Goal: Information Seeking & Learning: Learn about a topic

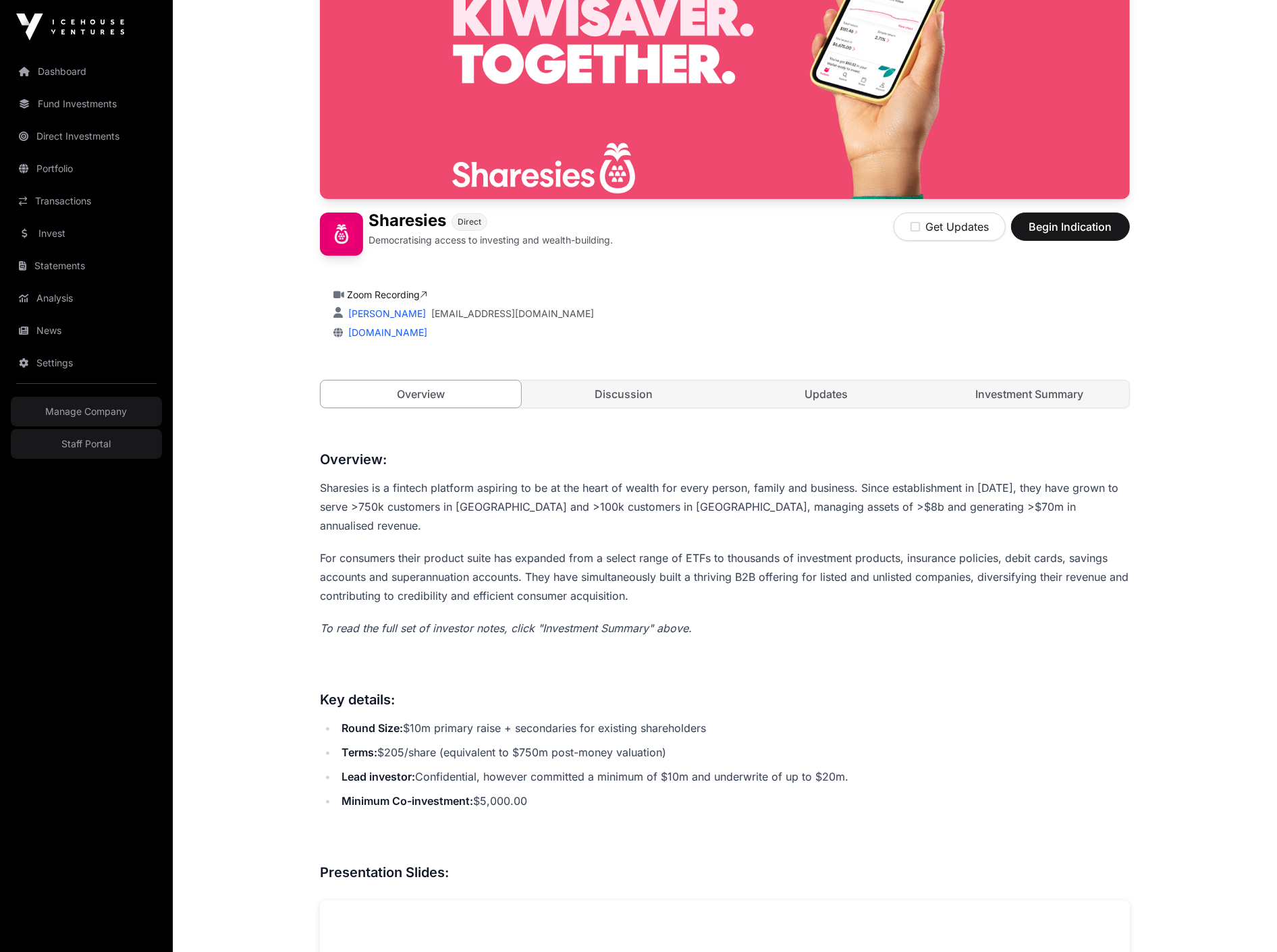
scroll to position [137, 0]
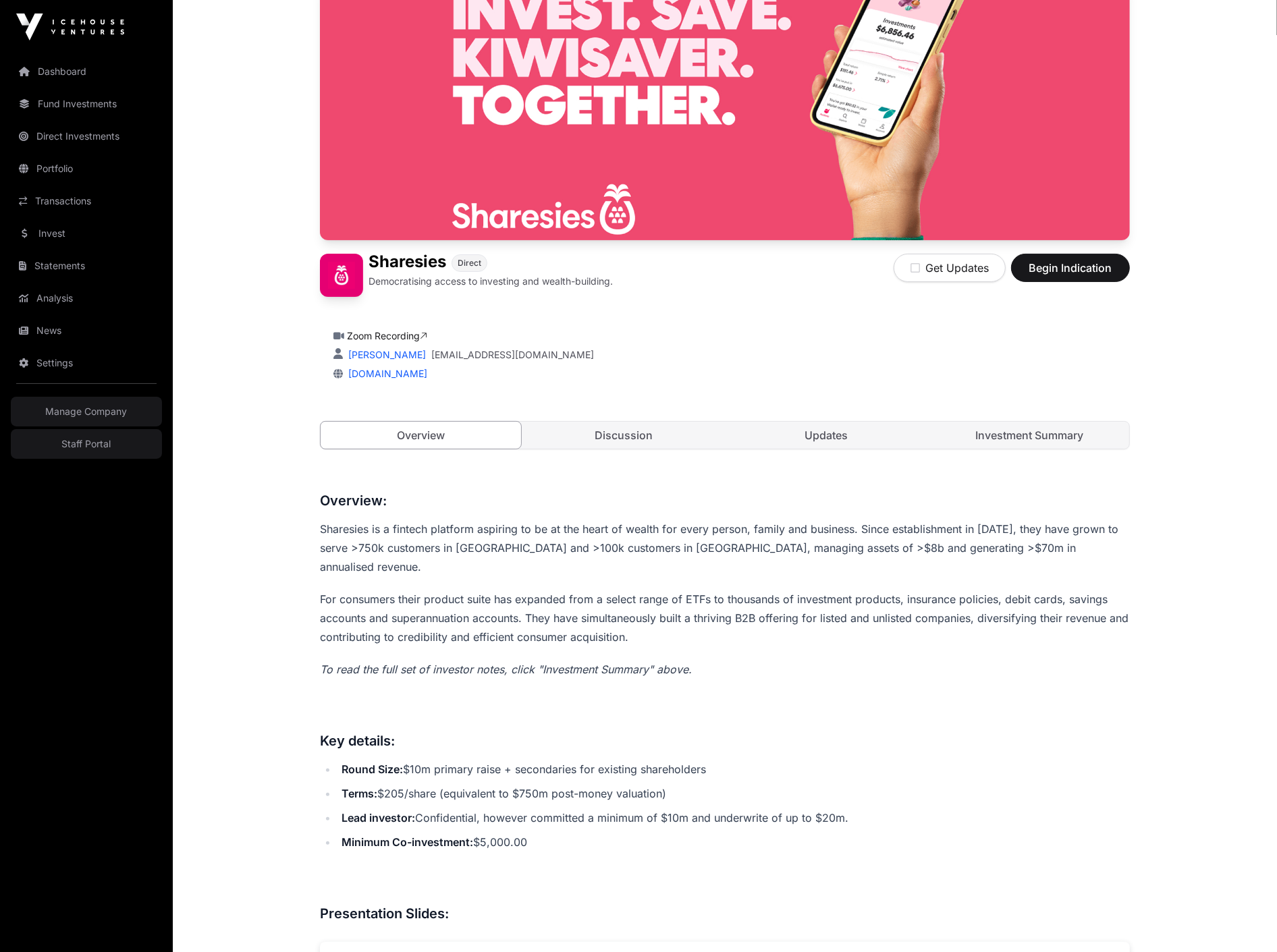
click at [1046, 443] on link "Investment Summary" at bounding box center [1030, 435] width 200 height 27
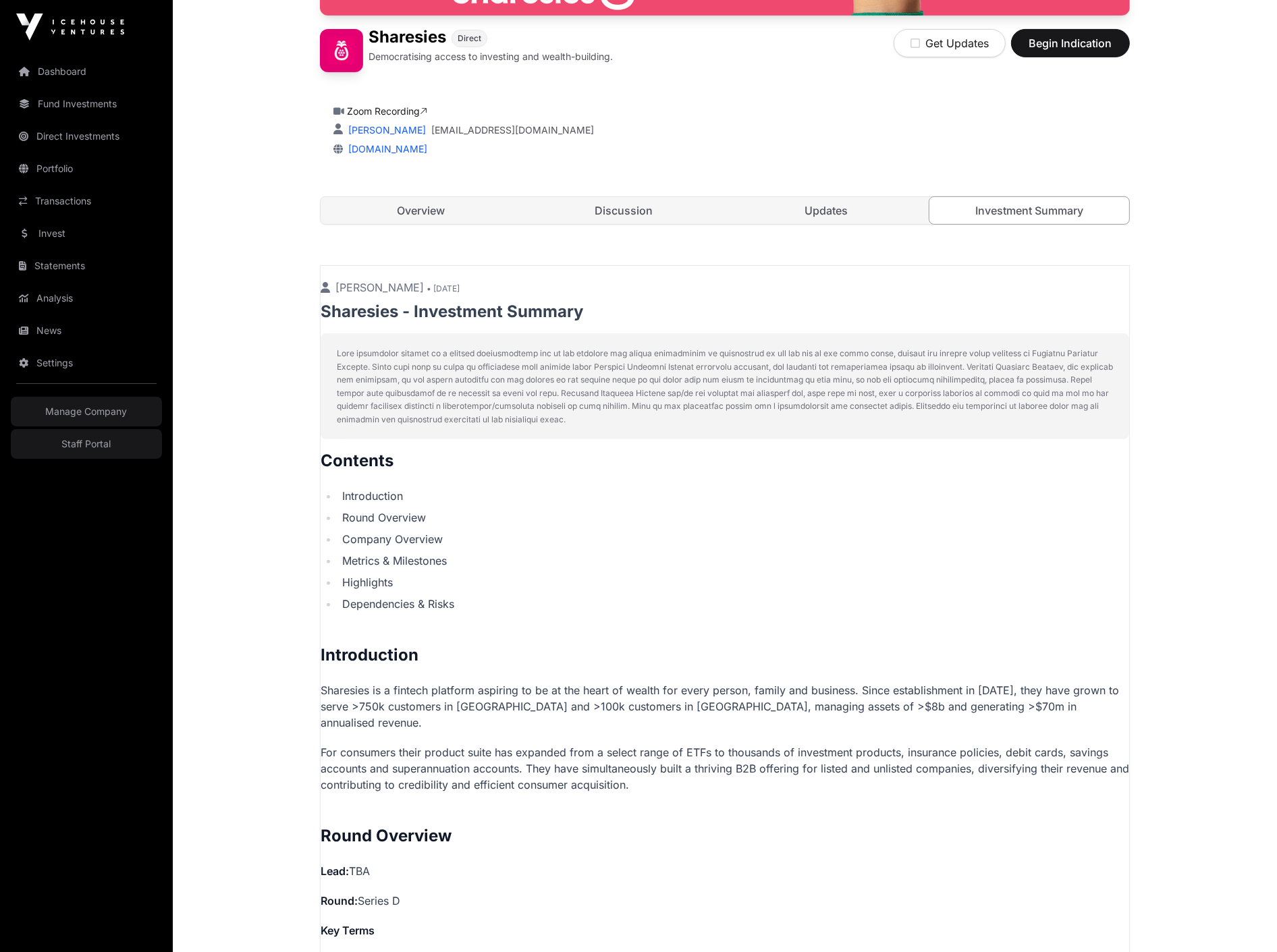
scroll to position [137, 0]
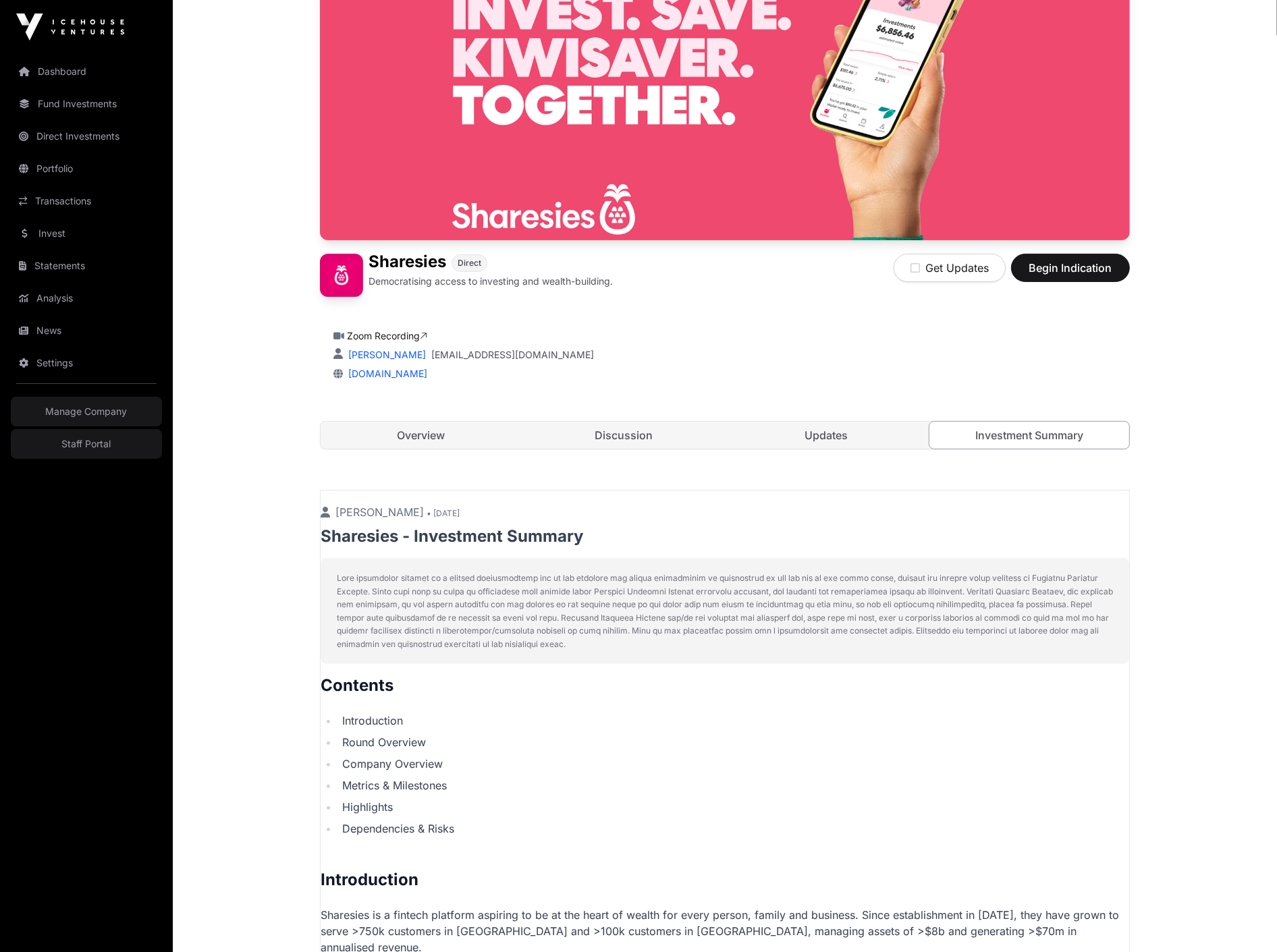
click at [829, 434] on link "Updates" at bounding box center [827, 435] width 200 height 27
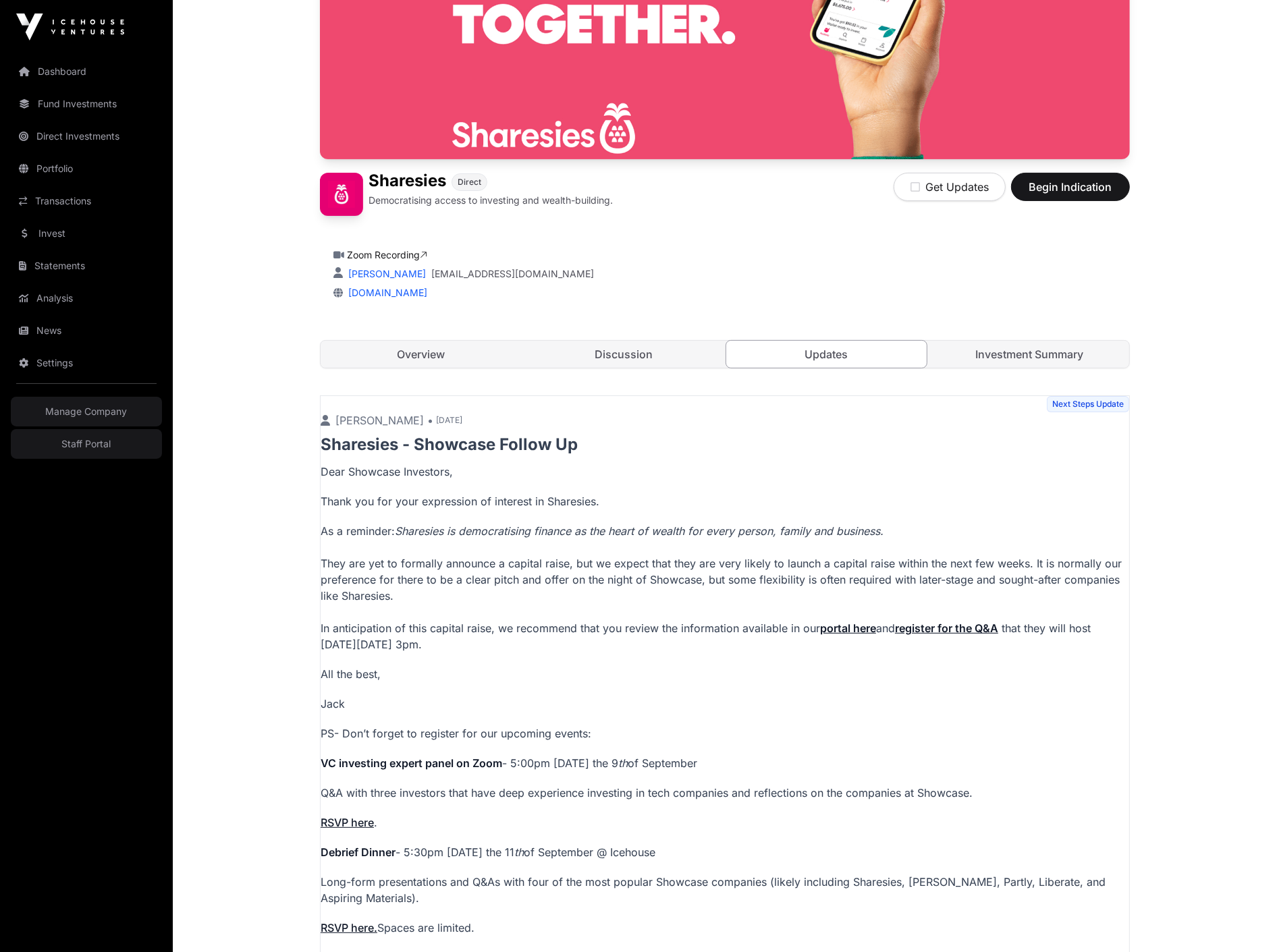
scroll to position [275, 0]
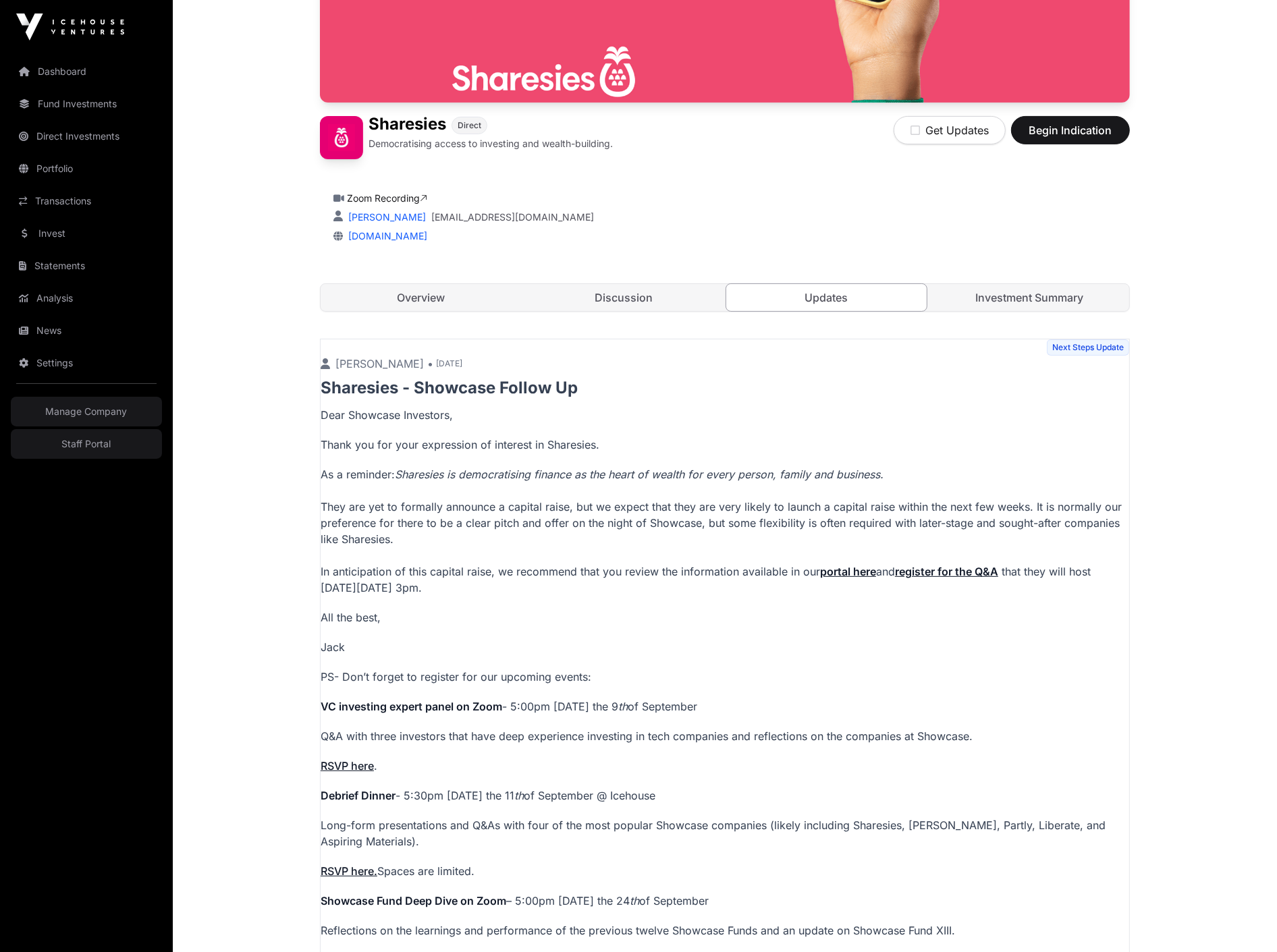
click at [629, 305] on link "Discussion" at bounding box center [624, 298] width 200 height 27
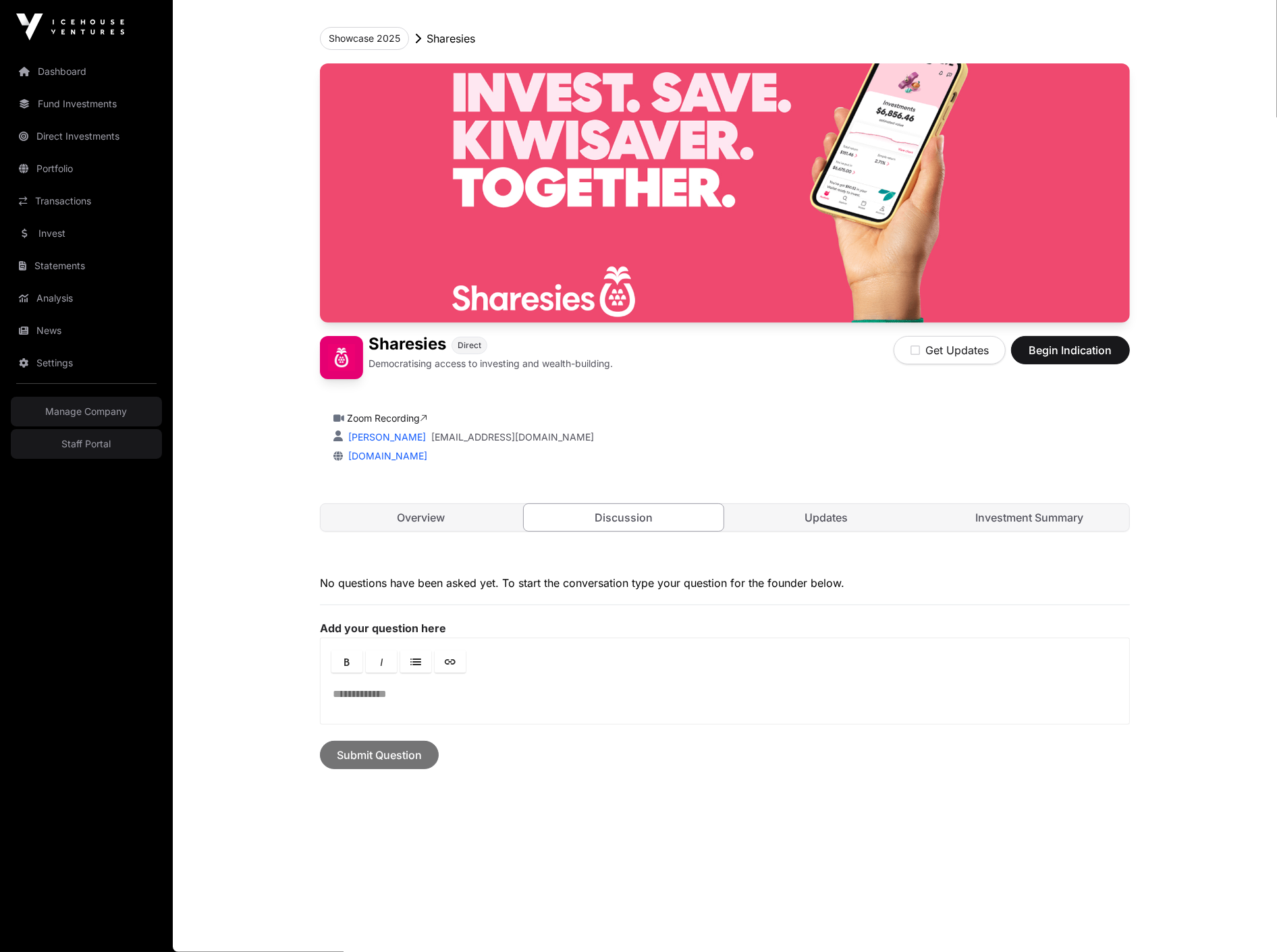
scroll to position [55, 0]
click at [407, 514] on link "Overview" at bounding box center [420, 517] width 200 height 27
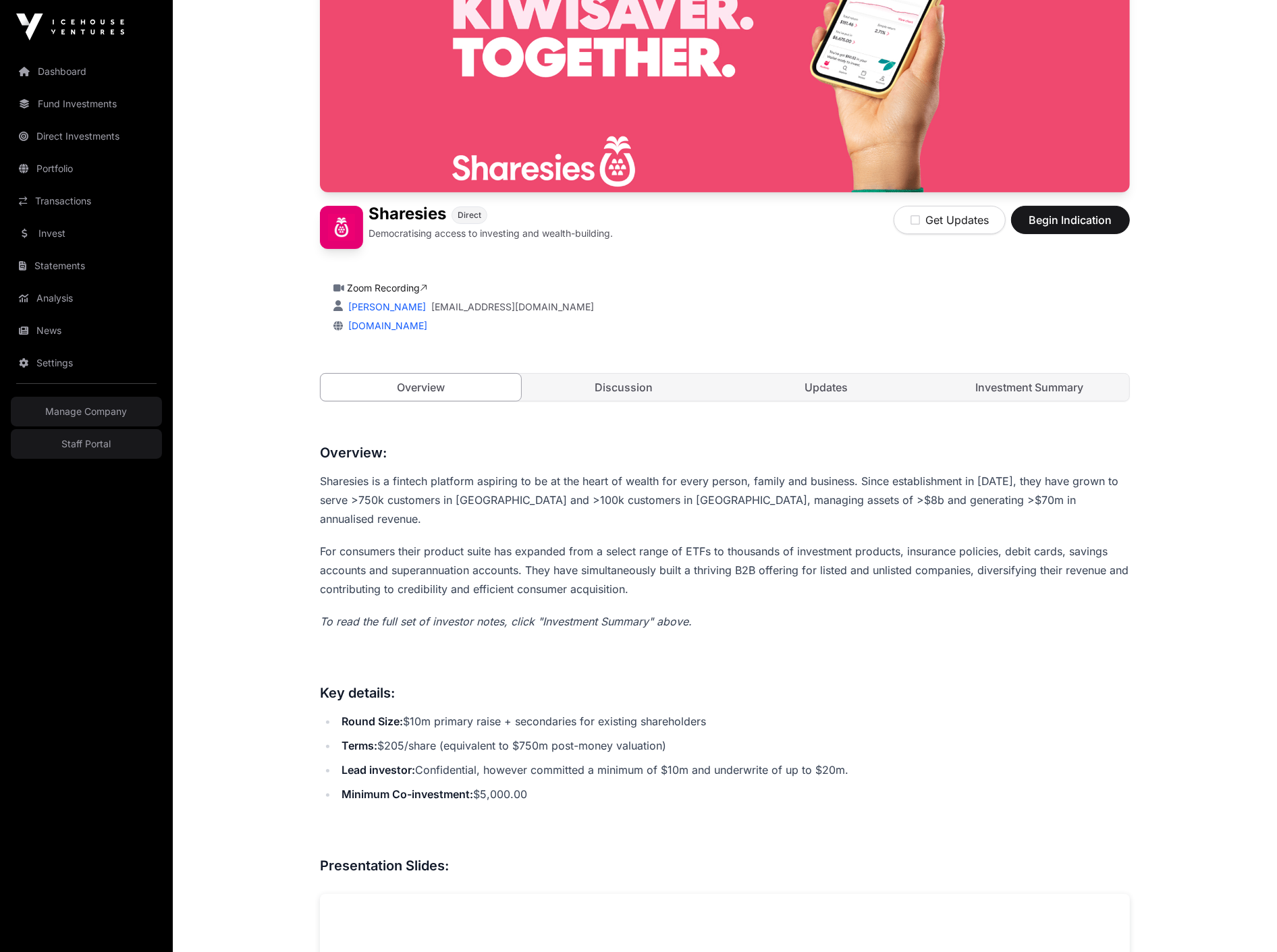
scroll to position [173, 0]
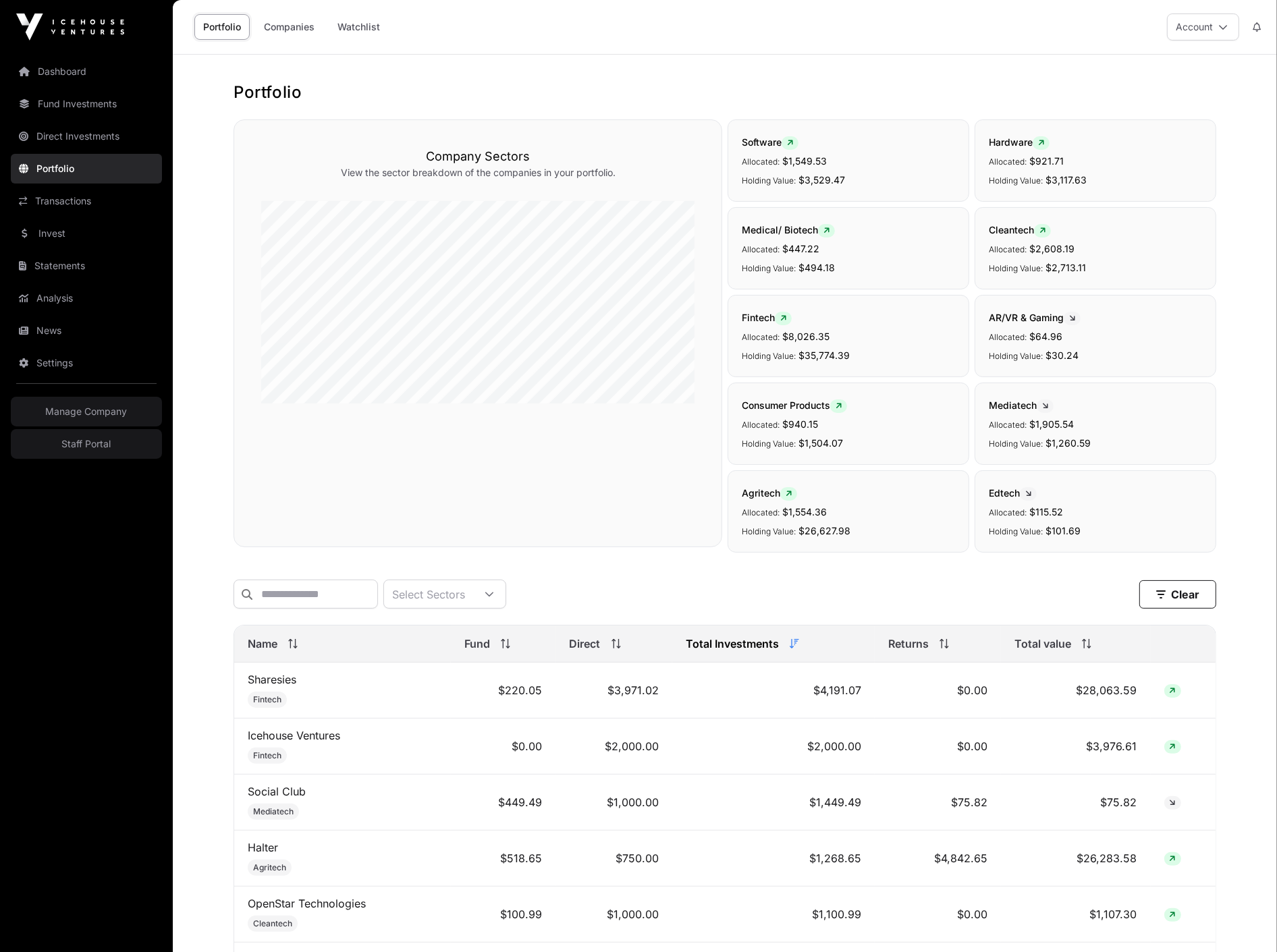
click at [272, 687] on link "Sharesies" at bounding box center [272, 680] width 49 height 14
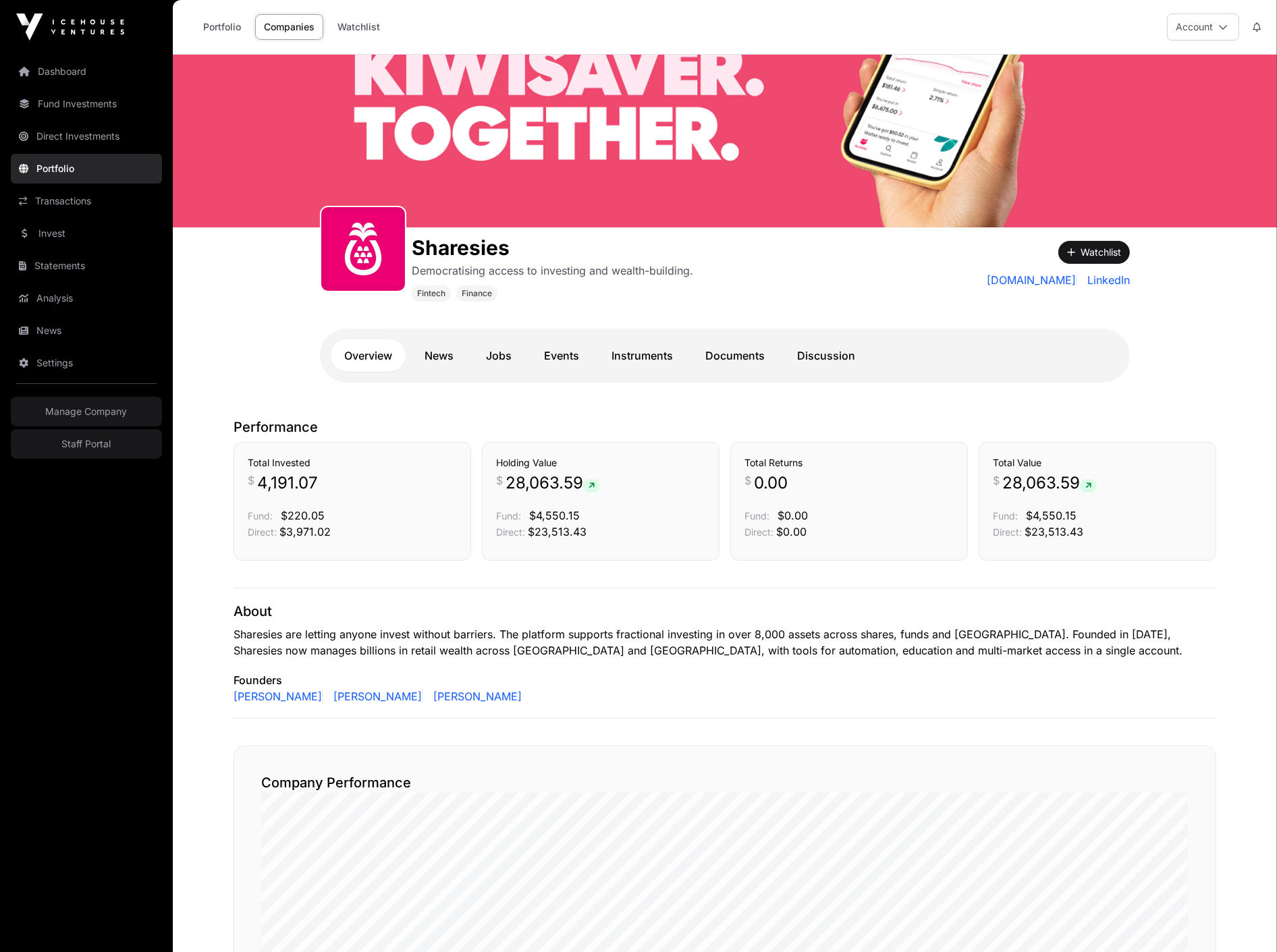
click at [426, 350] on link "News" at bounding box center [439, 355] width 56 height 32
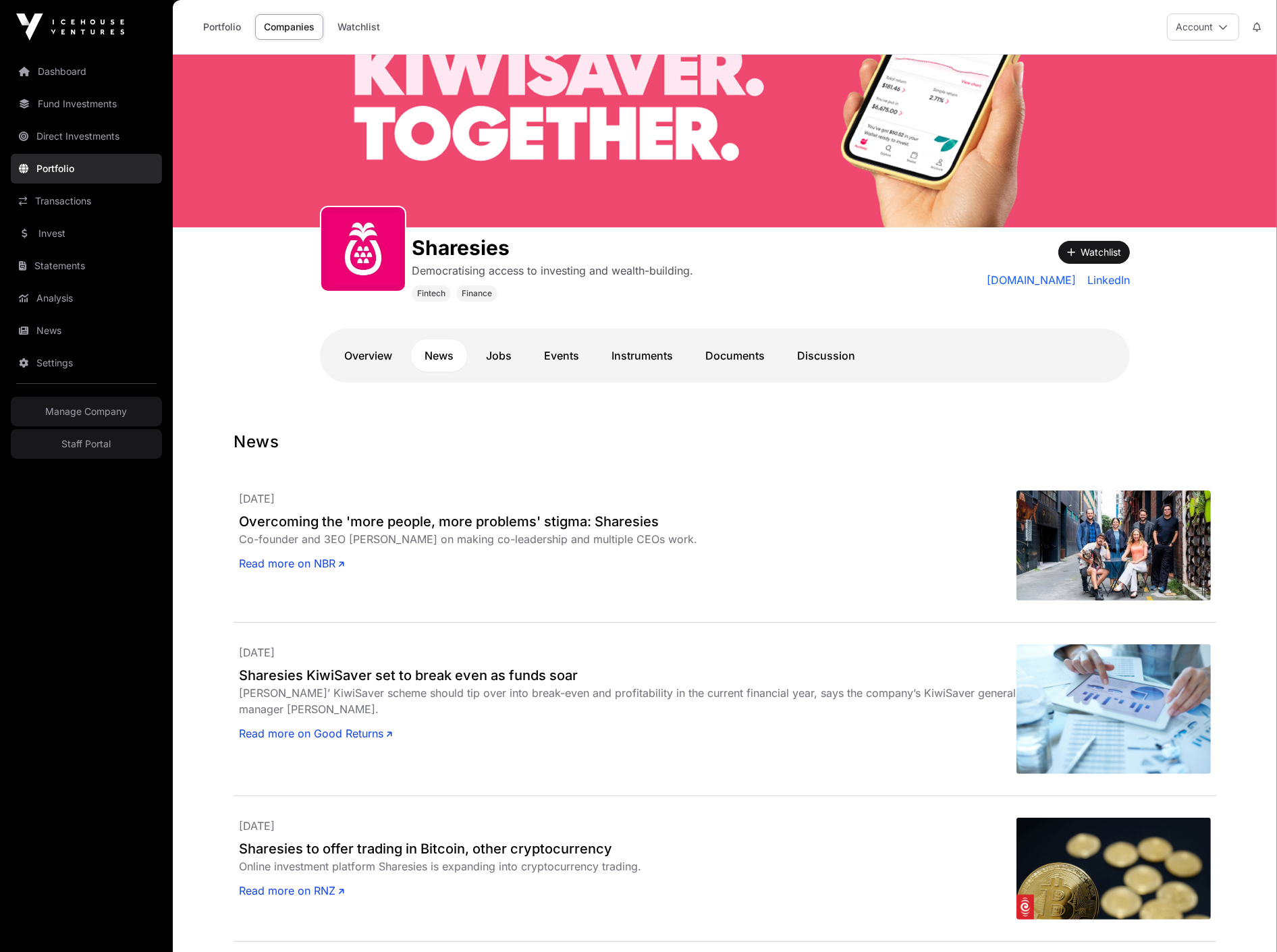
click at [501, 365] on link "Jobs" at bounding box center [499, 355] width 52 height 32
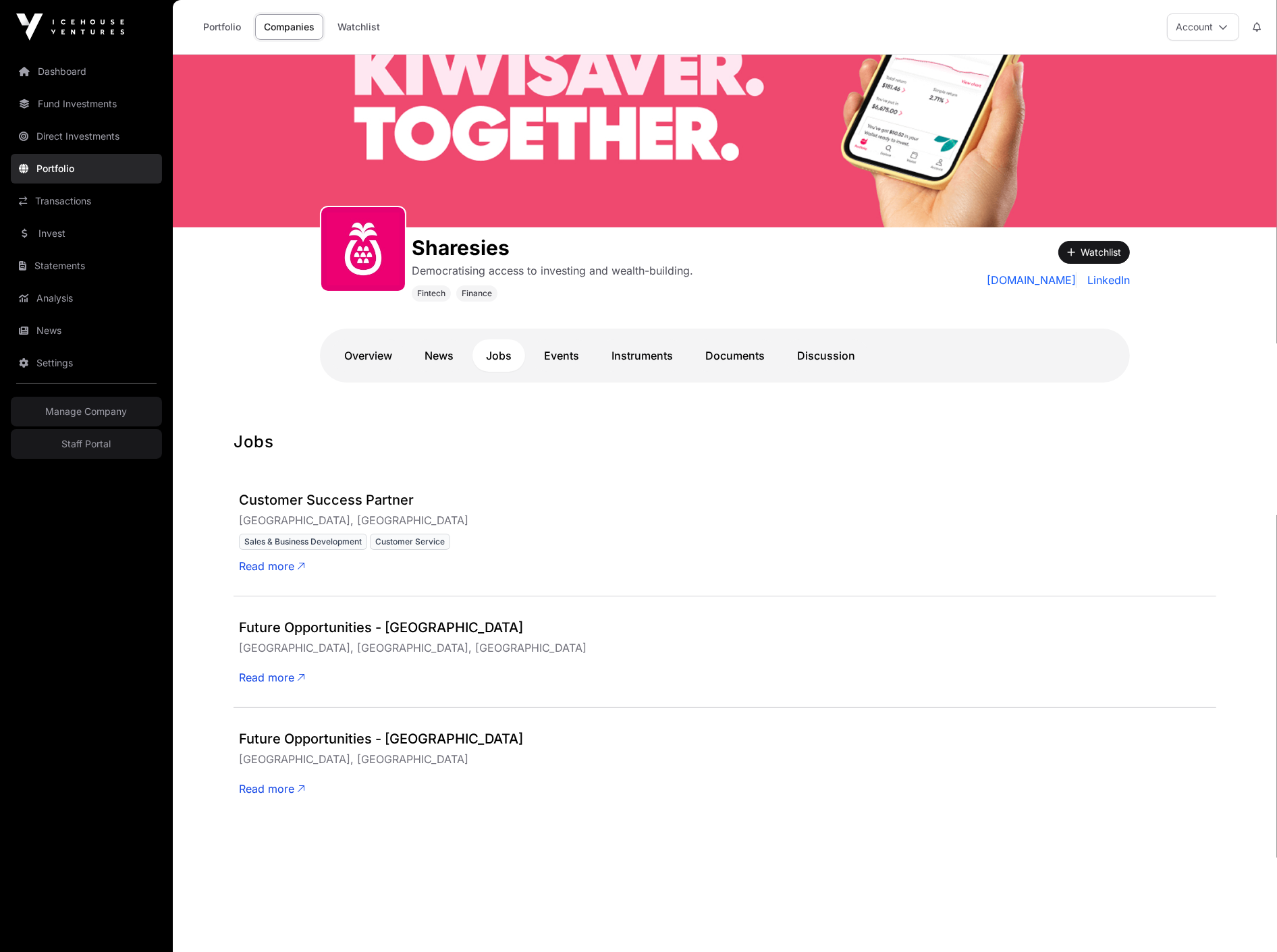
click at [550, 362] on link "Events" at bounding box center [561, 355] width 62 height 32
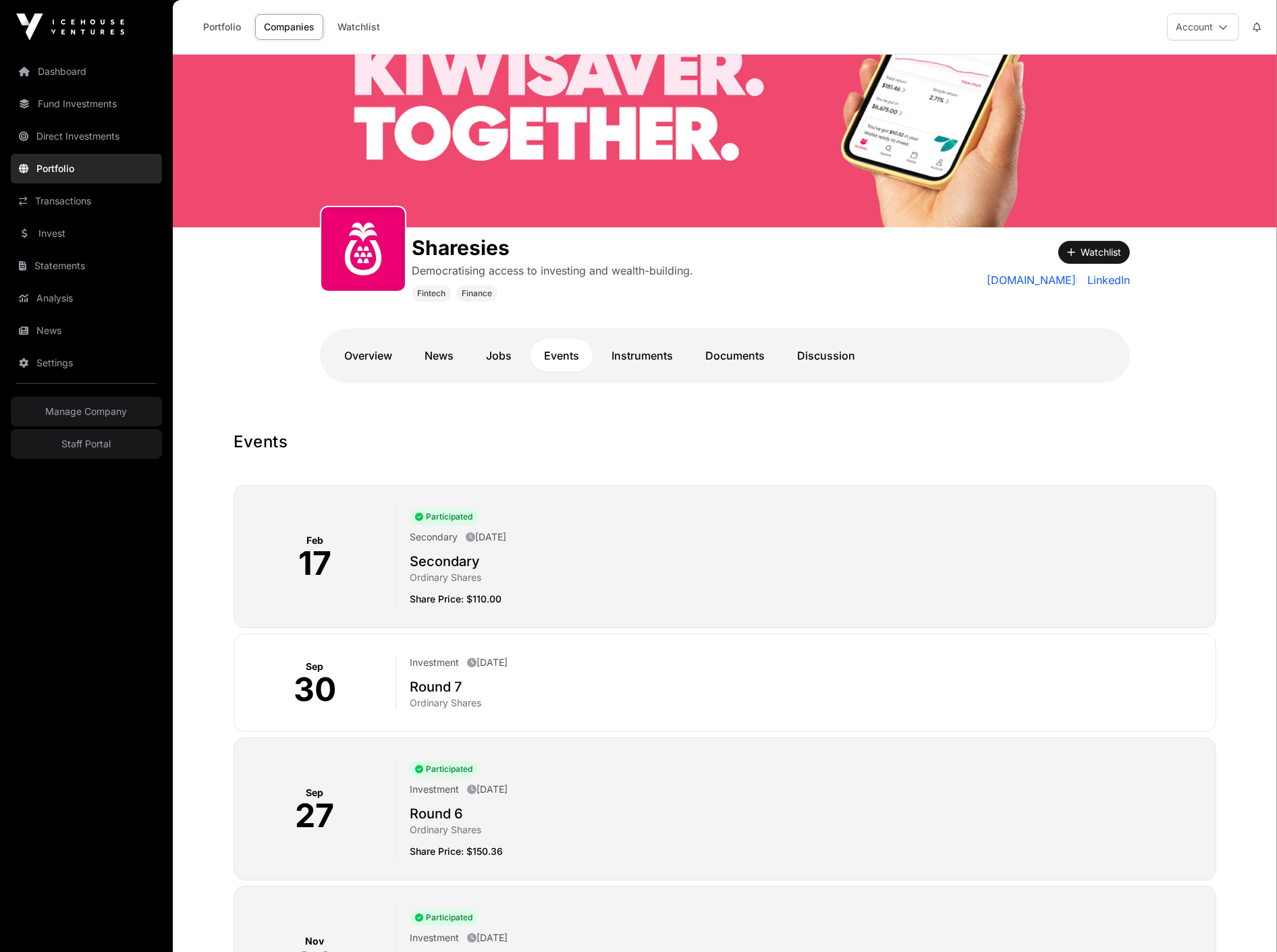
click at [617, 352] on link "Instruments" at bounding box center [642, 355] width 89 height 32
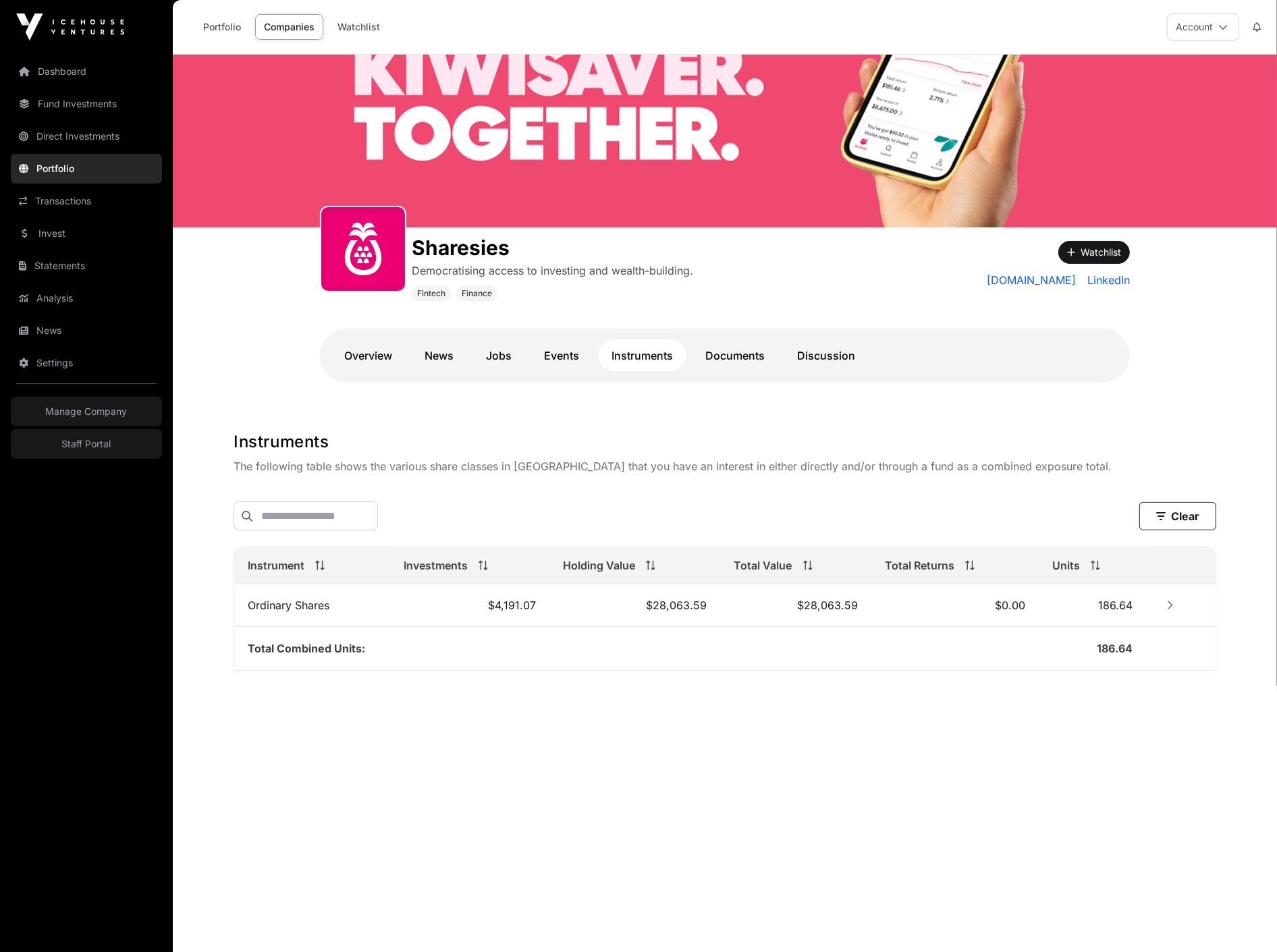
click at [717, 365] on link "Documents" at bounding box center [735, 355] width 86 height 32
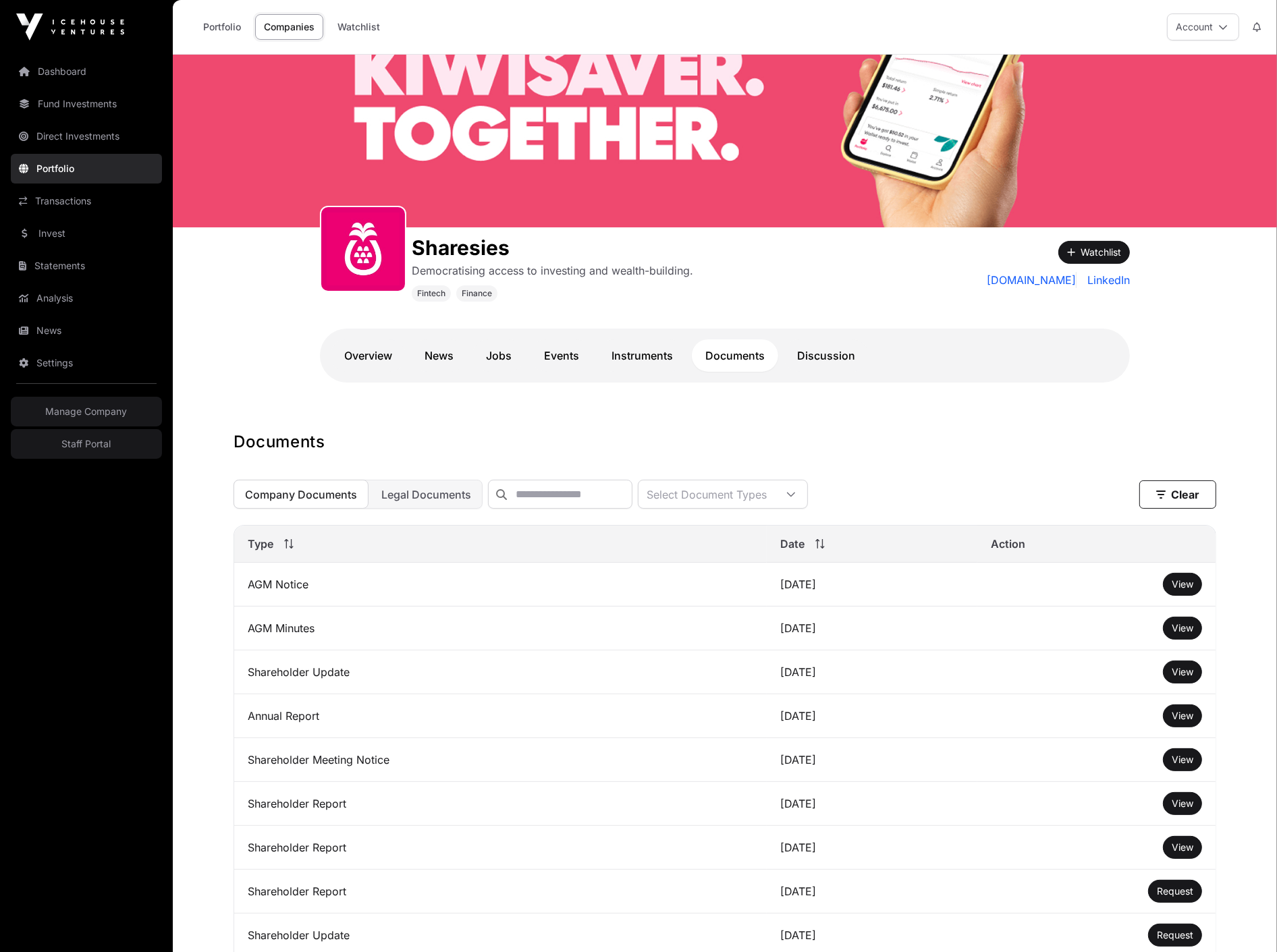
click at [847, 348] on link "Discussion" at bounding box center [826, 355] width 85 height 32
